Goal: Task Accomplishment & Management: Use online tool/utility

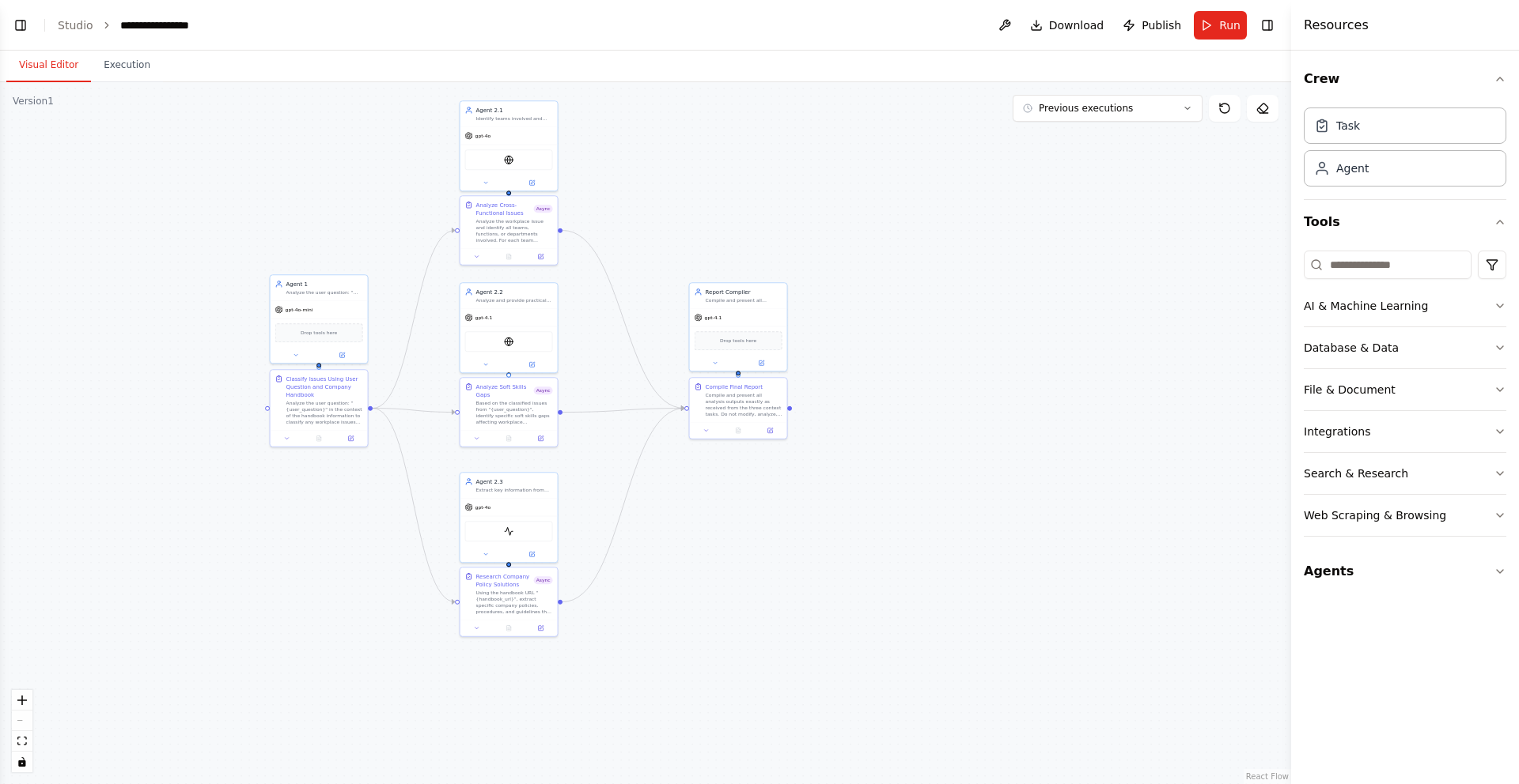
scroll to position [714, 0]
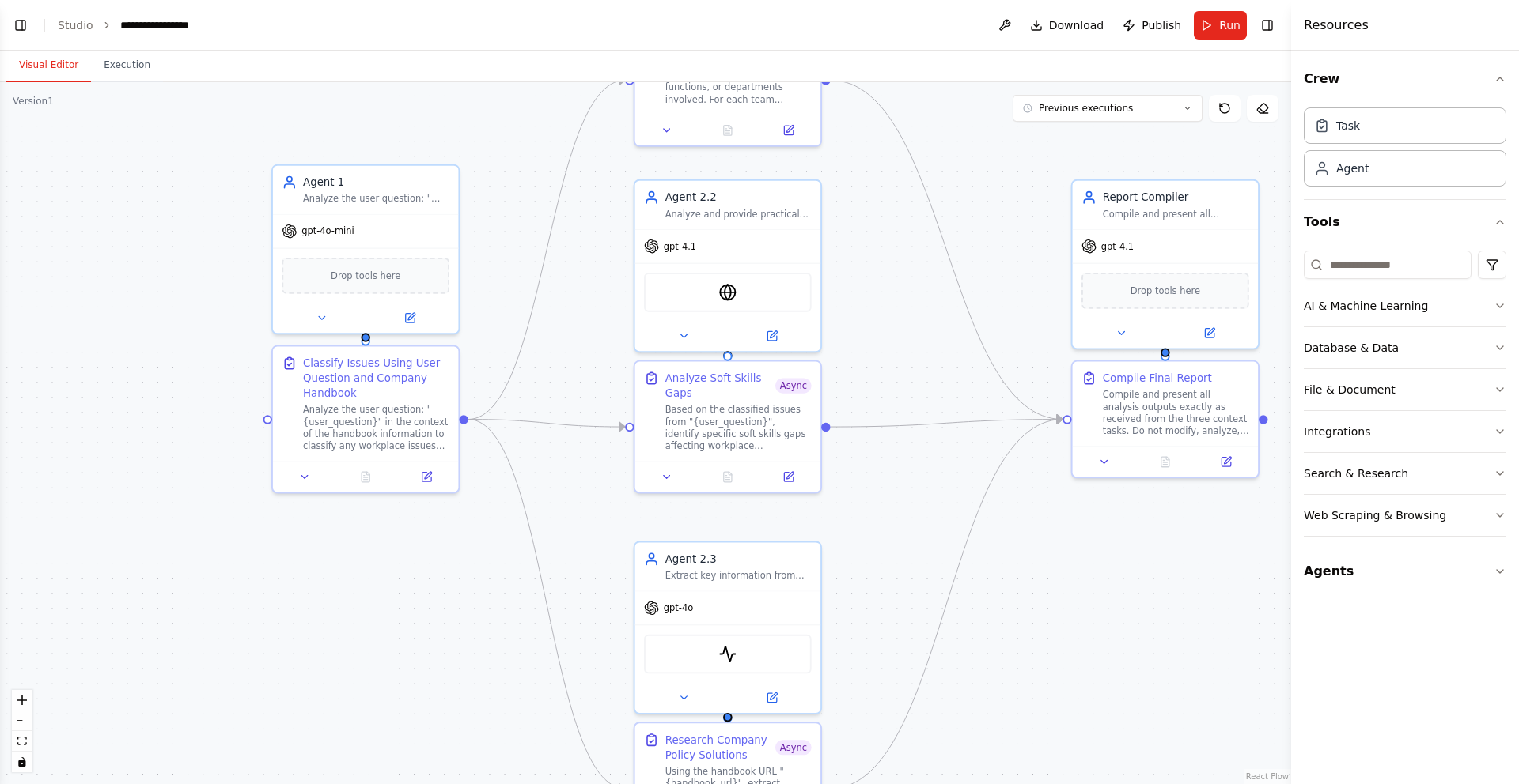
drag, startPoint x: 361, startPoint y: 532, endPoint x: 512, endPoint y: 760, distance: 273.5
click at [512, 657] on div ".deletable-edge-delete-btn { width: 20px; height: 20px; border: 0px solid #ffff…" at bounding box center [645, 433] width 1291 height 702
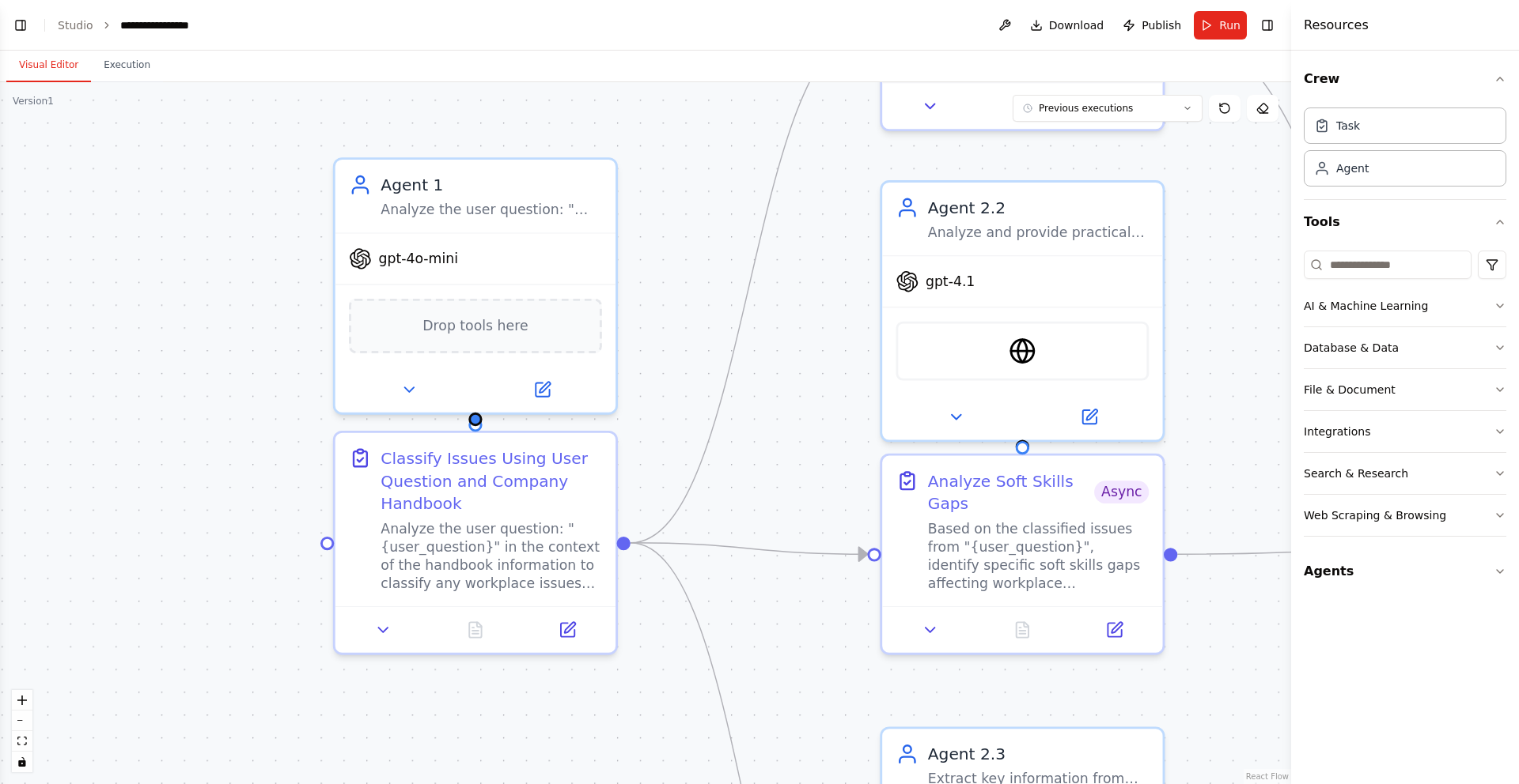
drag, startPoint x: 442, startPoint y: 613, endPoint x: 522, endPoint y: 730, distance: 141.7
click at [522, 657] on div ".deletable-edge-delete-btn { width: 20px; height: 20px; border: 0px solid #ffff…" at bounding box center [645, 433] width 1291 height 702
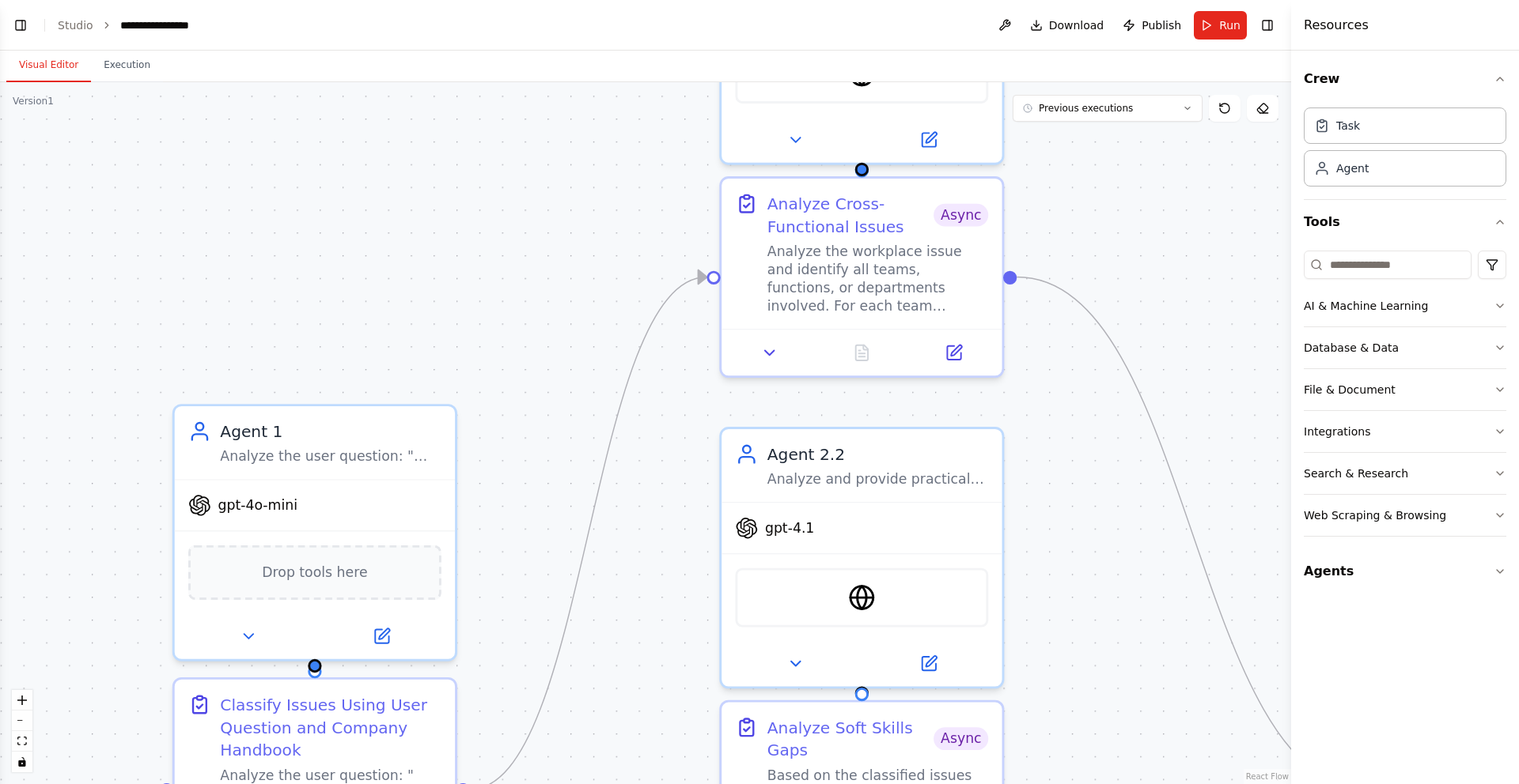
drag, startPoint x: 829, startPoint y: 349, endPoint x: 602, endPoint y: 655, distance: 381.0
click at [602, 655] on div ".deletable-edge-delete-btn { width: 20px; height: 20px; border: 0px solid #ffff…" at bounding box center [645, 433] width 1291 height 702
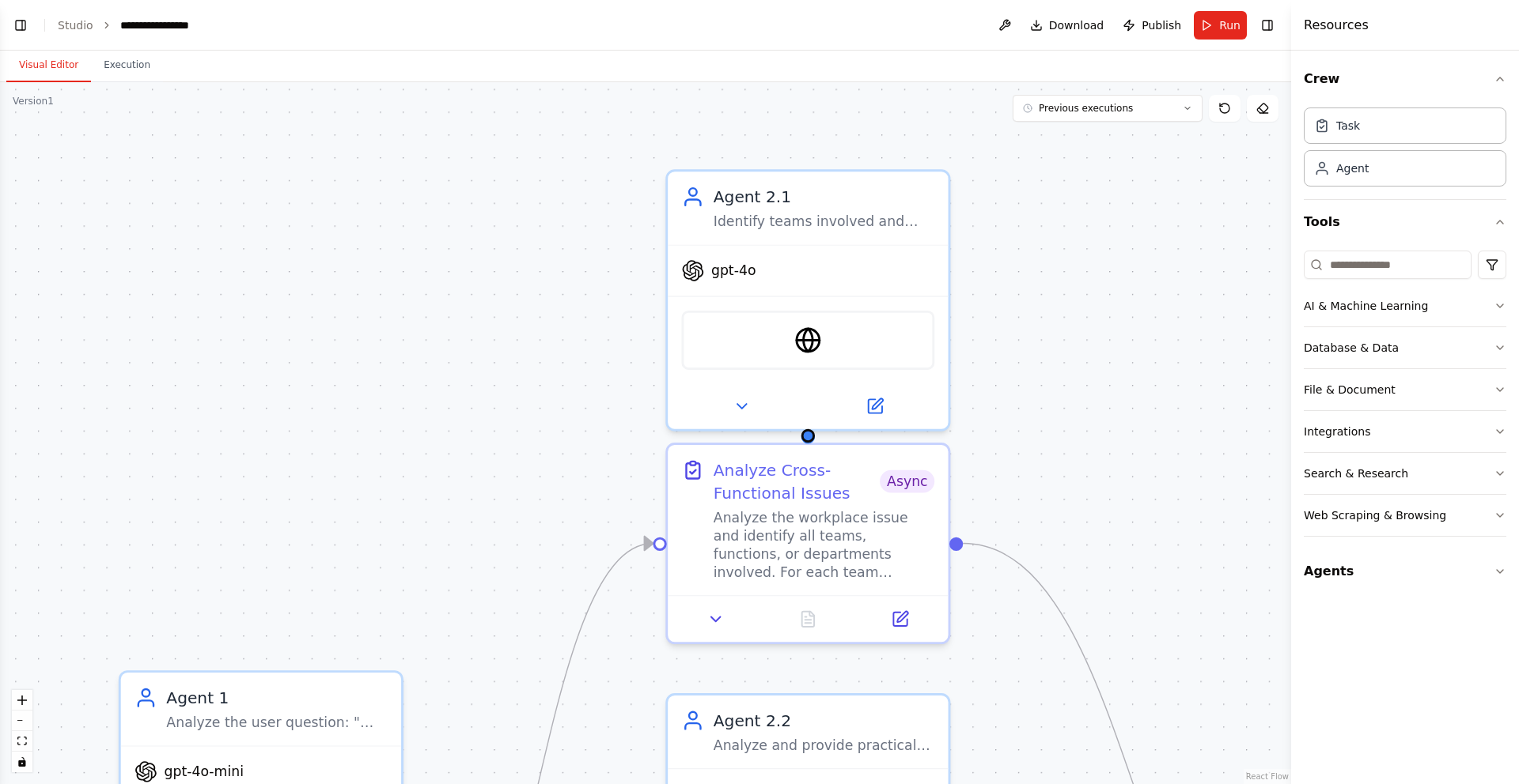
drag, startPoint x: 965, startPoint y: 433, endPoint x: 963, endPoint y: 628, distance: 195.0
click at [963, 628] on div ".deletable-edge-delete-btn { width: 20px; height: 20px; border: 0px solid #ffff…" at bounding box center [645, 433] width 1291 height 702
click at [892, 400] on button at bounding box center [873, 402] width 129 height 28
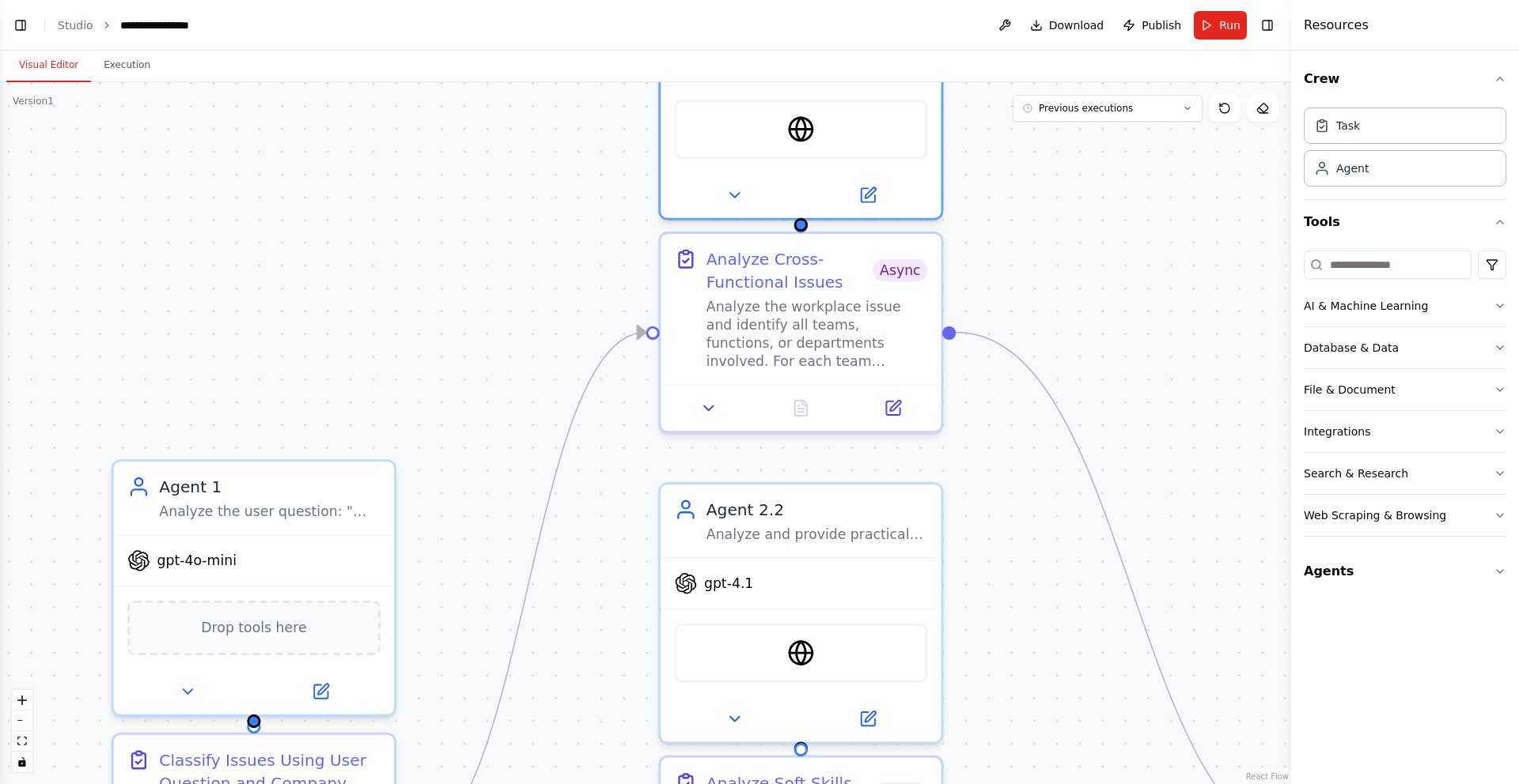
drag, startPoint x: 607, startPoint y: 435, endPoint x: 589, endPoint y: 109, distance: 326.5
click at [589, 108] on div ".deletable-edge-delete-btn { width: 20px; height: 20px; border: 0px solid #ffff…" at bounding box center [645, 433] width 1291 height 702
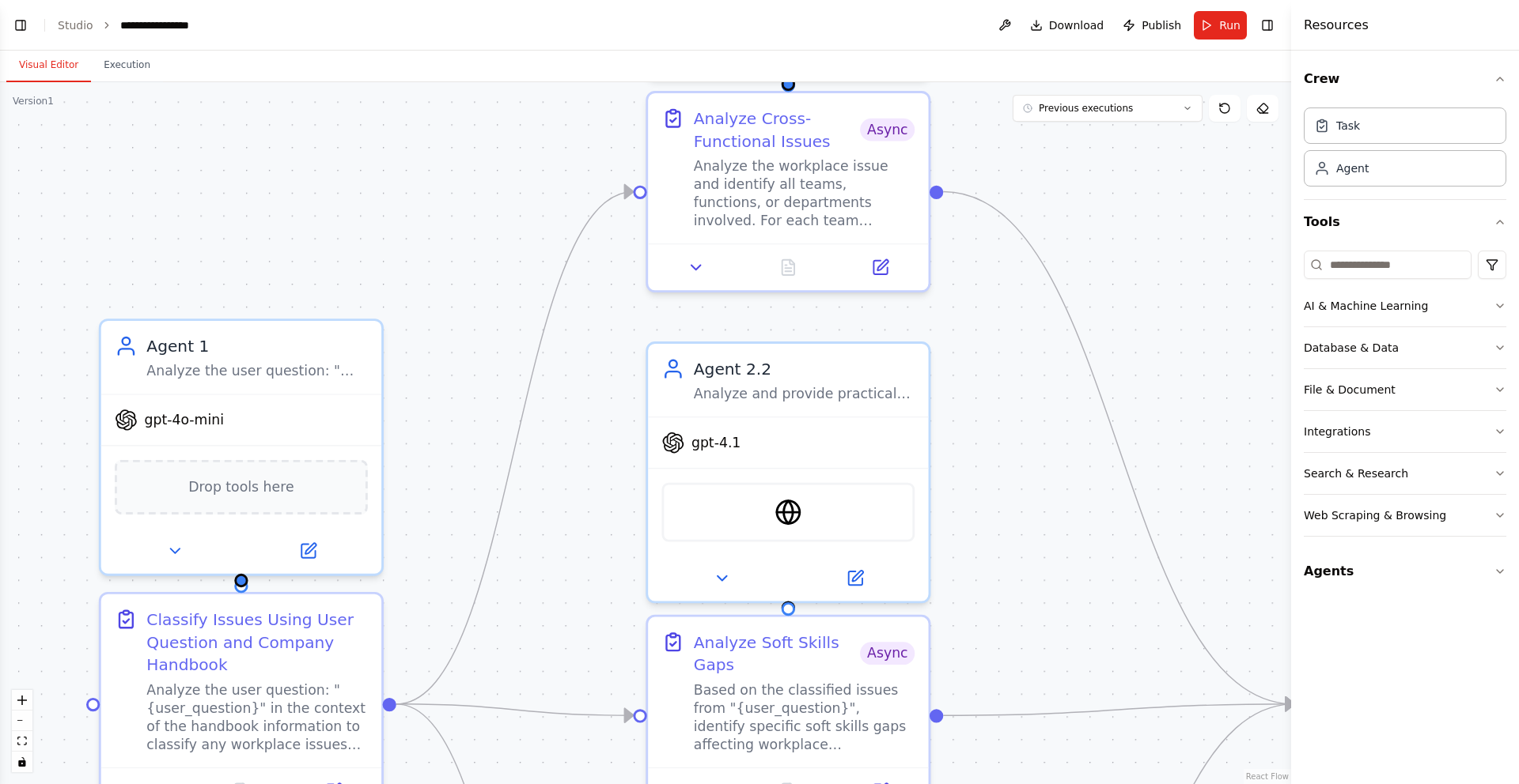
drag, startPoint x: 589, startPoint y: 109, endPoint x: 589, endPoint y: 73, distance: 36.0
click at [589, 73] on div "Visual Editor Execution Version 1 Previous executions Show Tools Hide Agents Cl…" at bounding box center [645, 417] width 1291 height 734
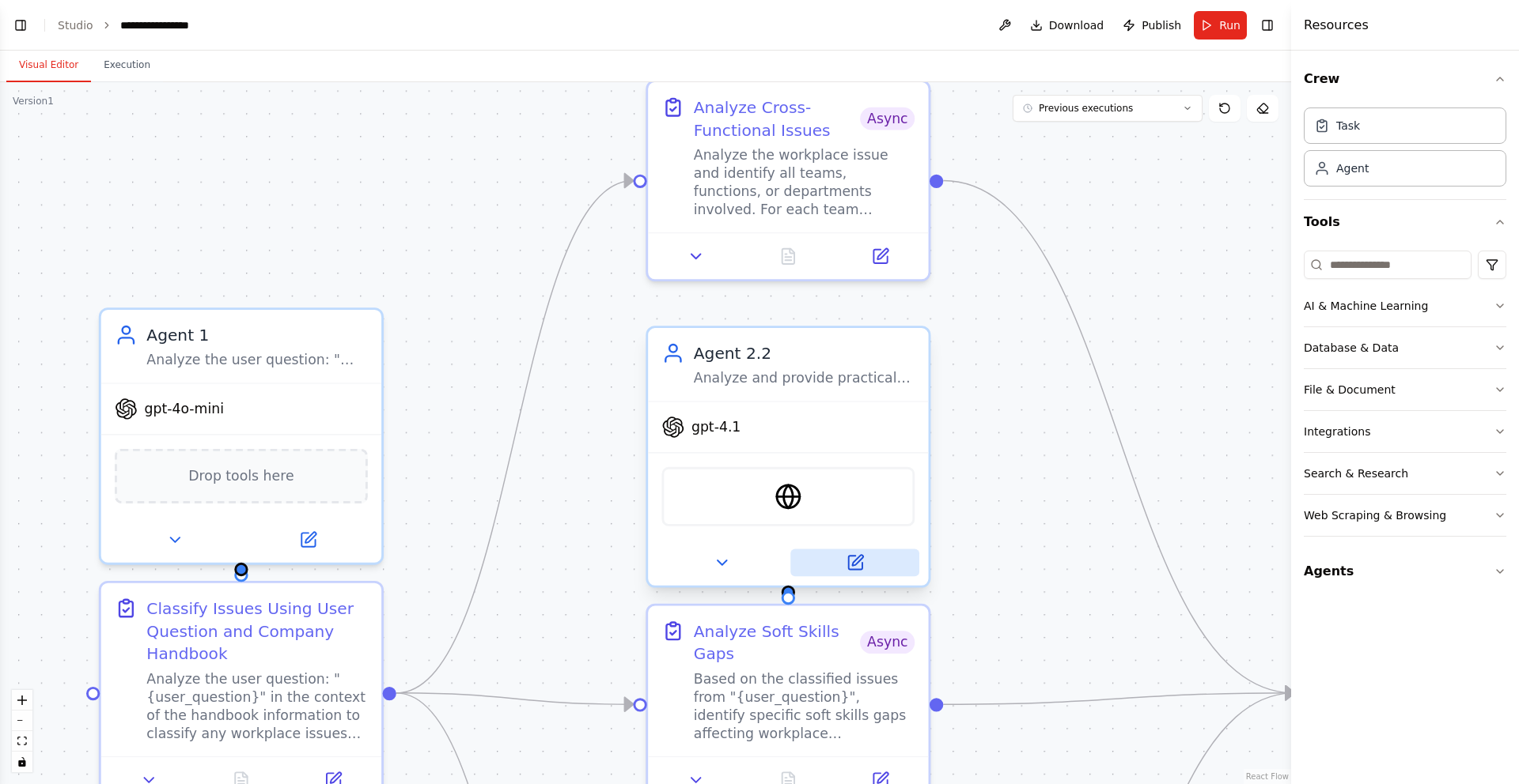
click at [888, 552] on button at bounding box center [854, 563] width 129 height 28
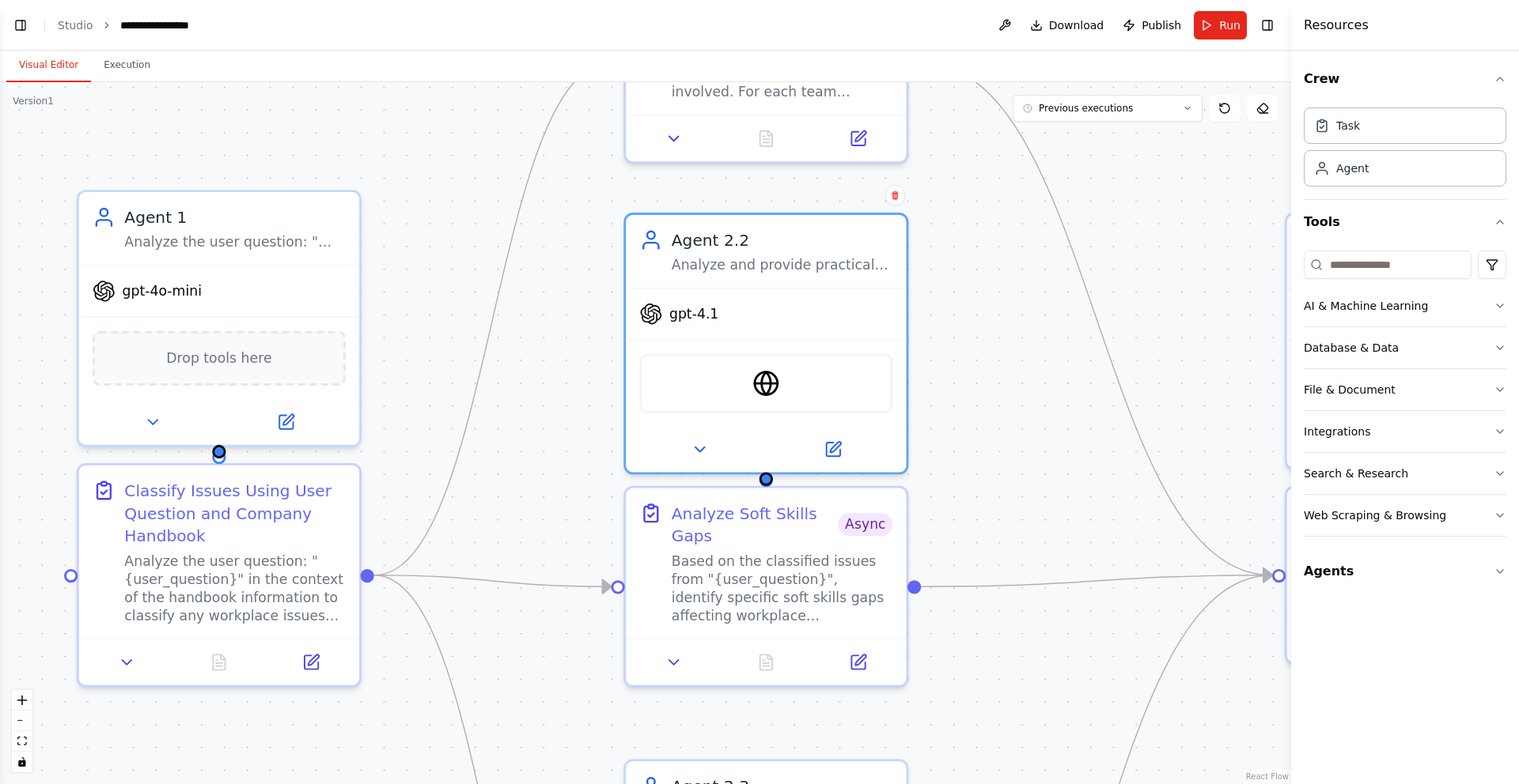
drag, startPoint x: 588, startPoint y: 478, endPoint x: 553, endPoint y: 277, distance: 204.0
click at [553, 277] on div ".deletable-edge-delete-btn { width: 20px; height: 20px; border: 0px solid #ffff…" at bounding box center [645, 433] width 1291 height 702
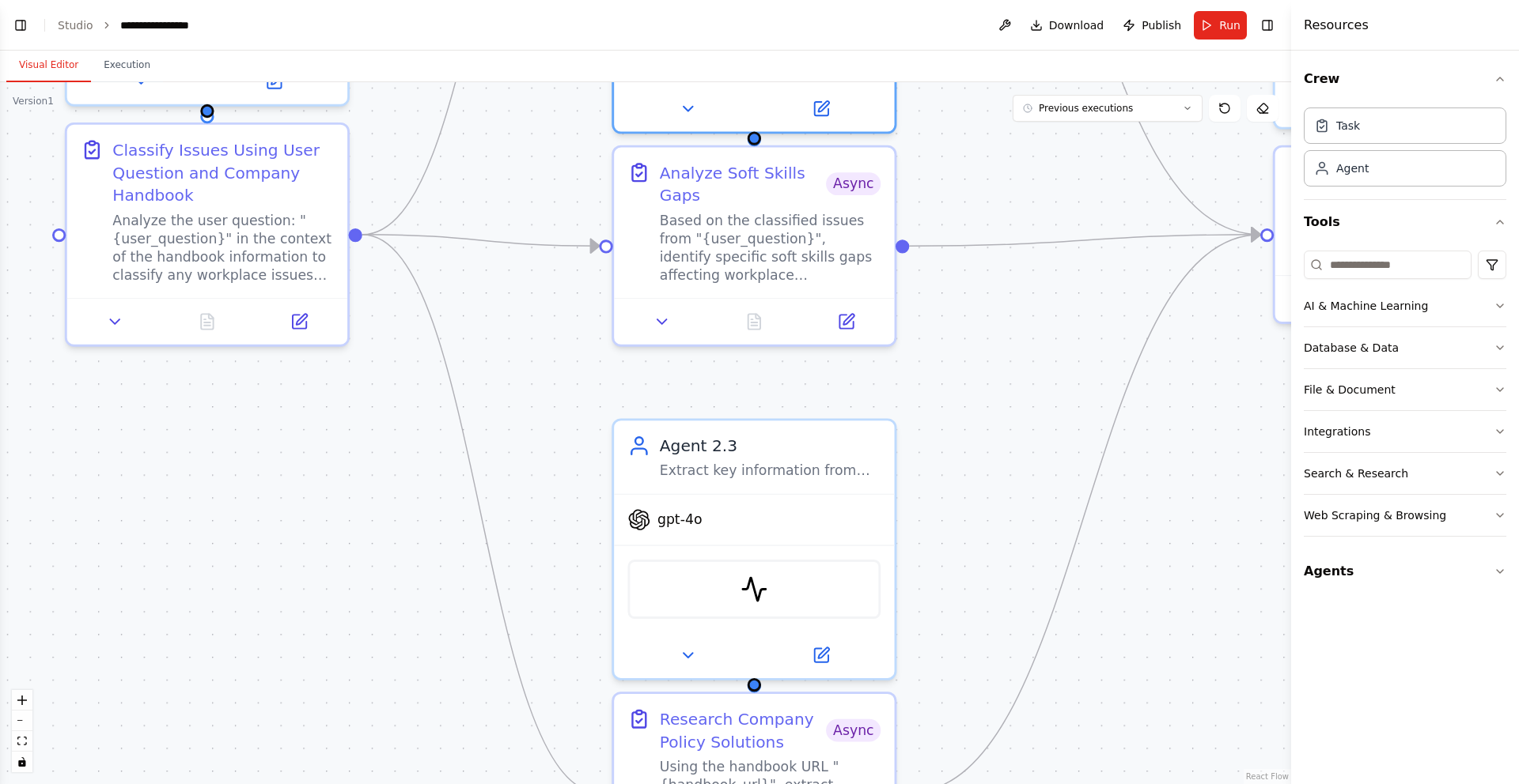
drag, startPoint x: 542, startPoint y: 569, endPoint x: 550, endPoint y: 282, distance: 287.1
click at [550, 282] on div ".deletable-edge-delete-btn { width: 20px; height: 20px; border: 0px solid #ffff…" at bounding box center [645, 433] width 1291 height 702
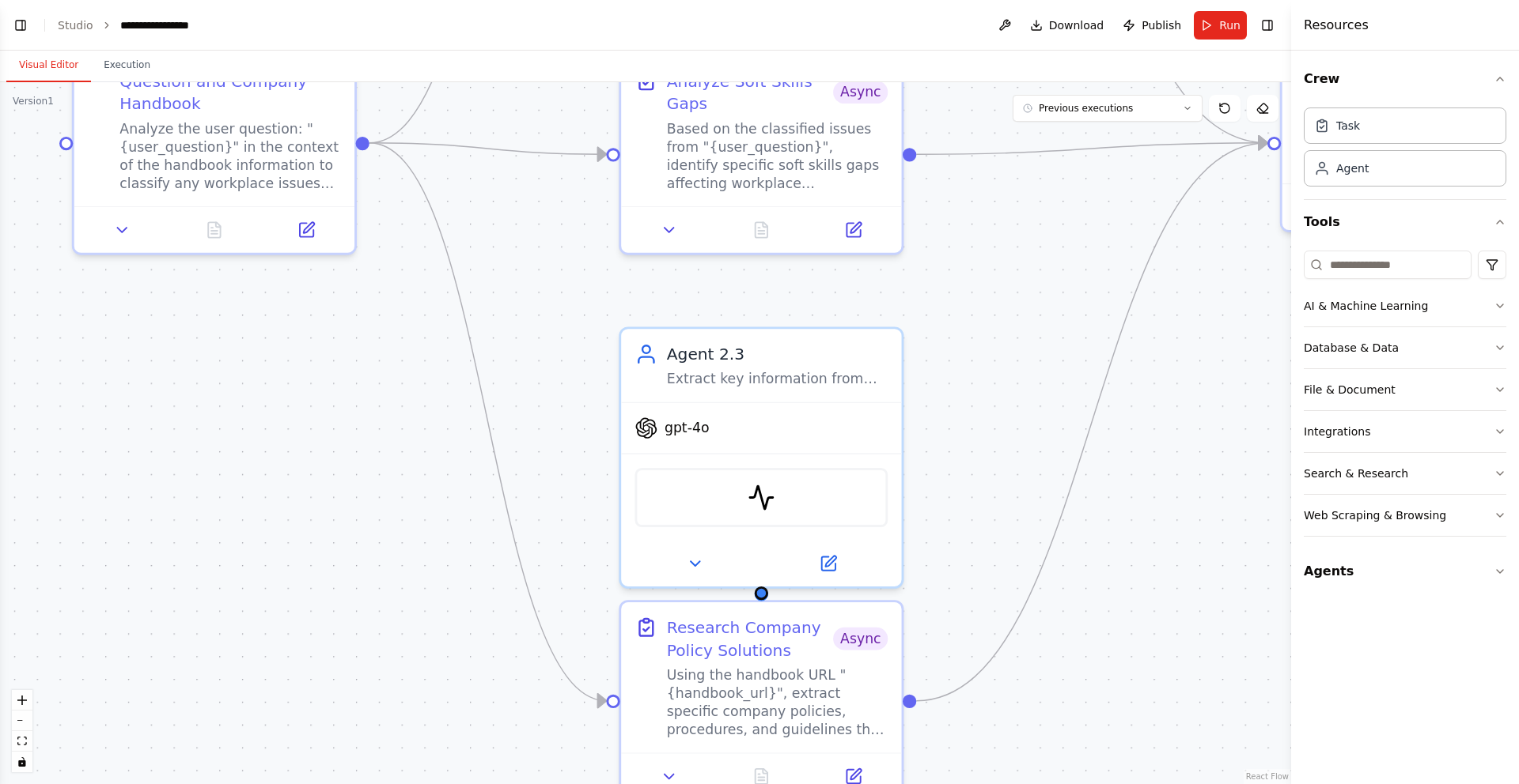
drag, startPoint x: 550, startPoint y: 282, endPoint x: 549, endPoint y: 199, distance: 83.0
click at [549, 199] on div ".deletable-edge-delete-btn { width: 20px; height: 20px; border: 0px solid #ffff…" at bounding box center [645, 433] width 1291 height 702
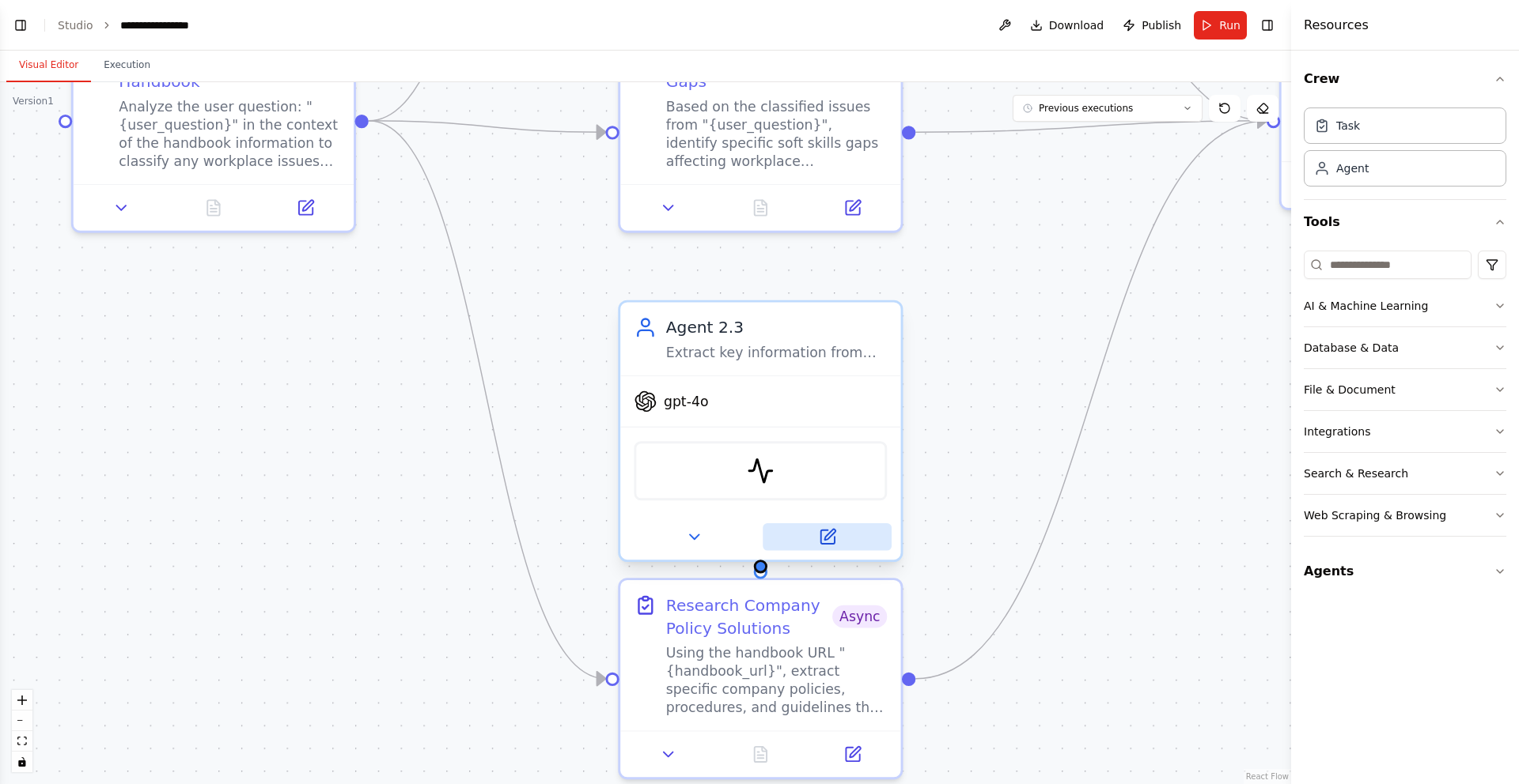
click at [860, 544] on button at bounding box center [827, 537] width 129 height 28
